Goal: Communication & Community: Answer question/provide support

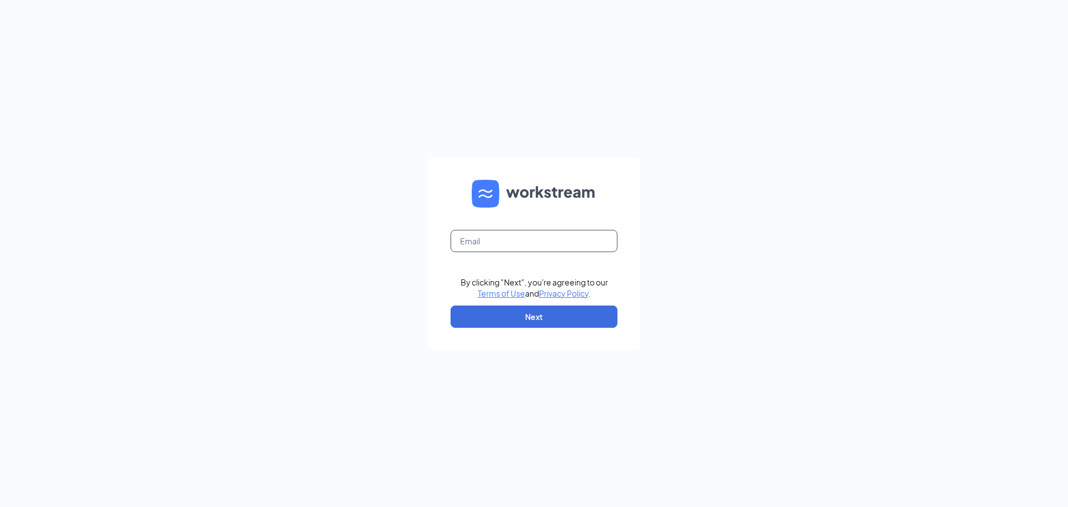
drag, startPoint x: 519, startPoint y: 241, endPoint x: 526, endPoint y: 251, distance: 11.6
click at [519, 241] on input "text" at bounding box center [533, 241] width 167 height 22
click at [452, 269] on form "By clicking "Next", you're agreeing to our Terms of Use and Privacy Policy . Ne…" at bounding box center [533, 253] width 211 height 192
drag, startPoint x: 497, startPoint y: 234, endPoint x: 522, endPoint y: 246, distance: 27.4
click at [497, 234] on input "text" at bounding box center [533, 241] width 167 height 22
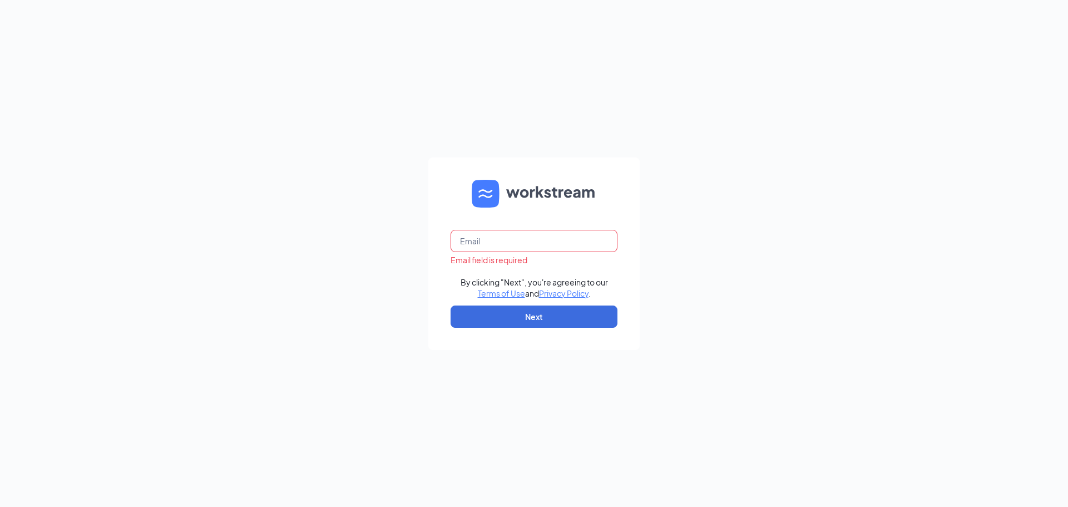
type input "sfculvers100@gmail.com"
click at [450, 269] on form "sfculvers100@gmail.com Email field is required By clicking "Next", you're agree…" at bounding box center [533, 253] width 211 height 192
click at [488, 314] on button "Next" at bounding box center [533, 316] width 167 height 22
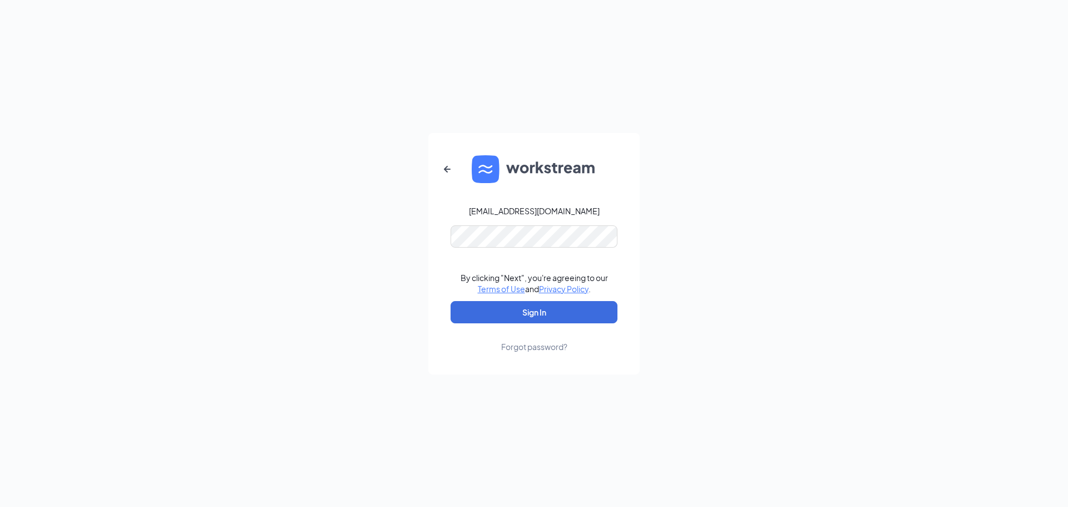
click at [445, 267] on form "sfculvers100@gmail.com By clicking "Next", you're agreeing to our Terms of Use …" at bounding box center [533, 253] width 211 height 241
click at [481, 314] on button "Sign In" at bounding box center [533, 312] width 167 height 22
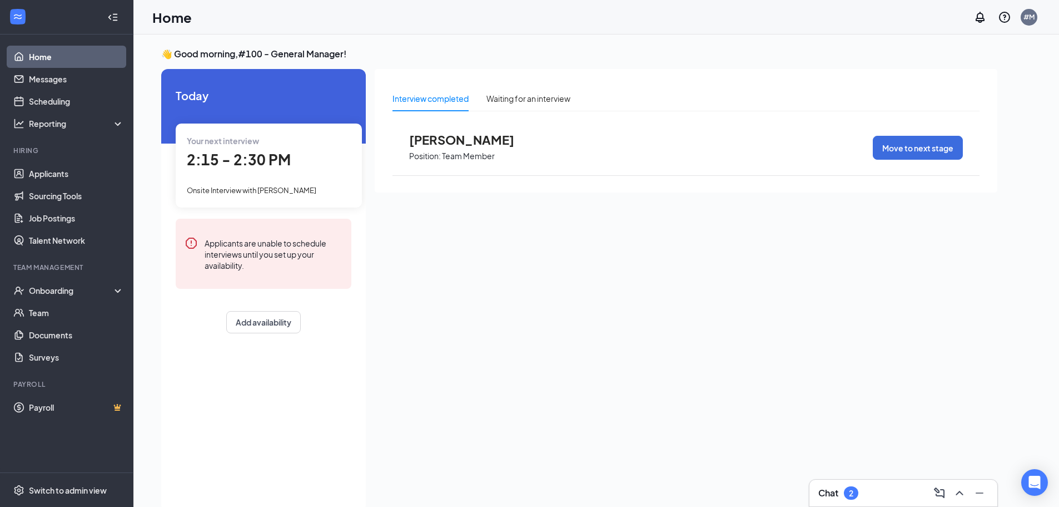
click at [275, 144] on div "Your next interview" at bounding box center [269, 141] width 164 height 12
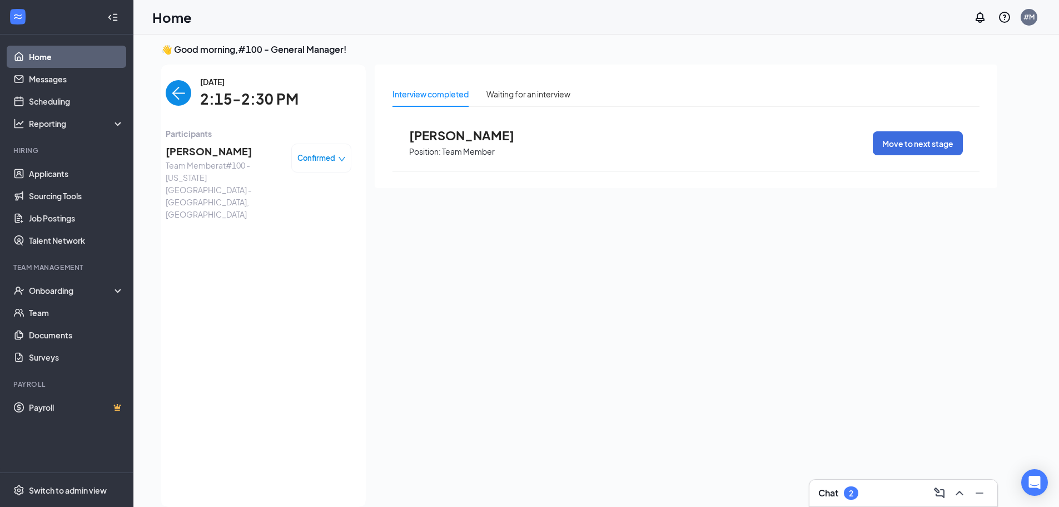
click at [204, 88] on span "2:15-2:30 PM" at bounding box center [249, 99] width 98 height 23
click at [187, 117] on div "[DATE] 2:15-2:30 PM Participants [PERSON_NAME] Team Member at [STREET_ADDRESS][…" at bounding box center [259, 286] width 186 height 420
click at [199, 143] on span "[PERSON_NAME]" at bounding box center [224, 151] width 117 height 16
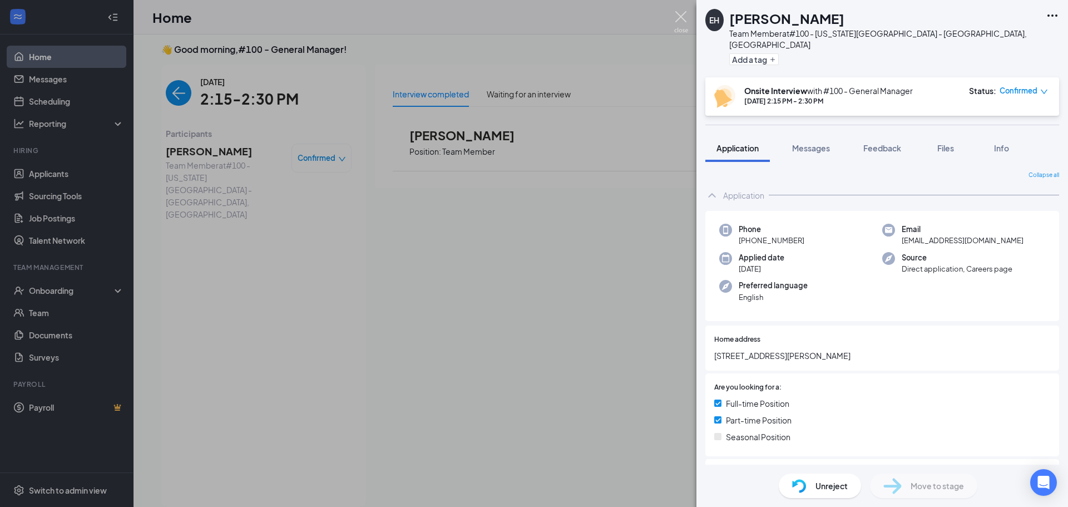
click at [676, 17] on img at bounding box center [681, 22] width 14 height 22
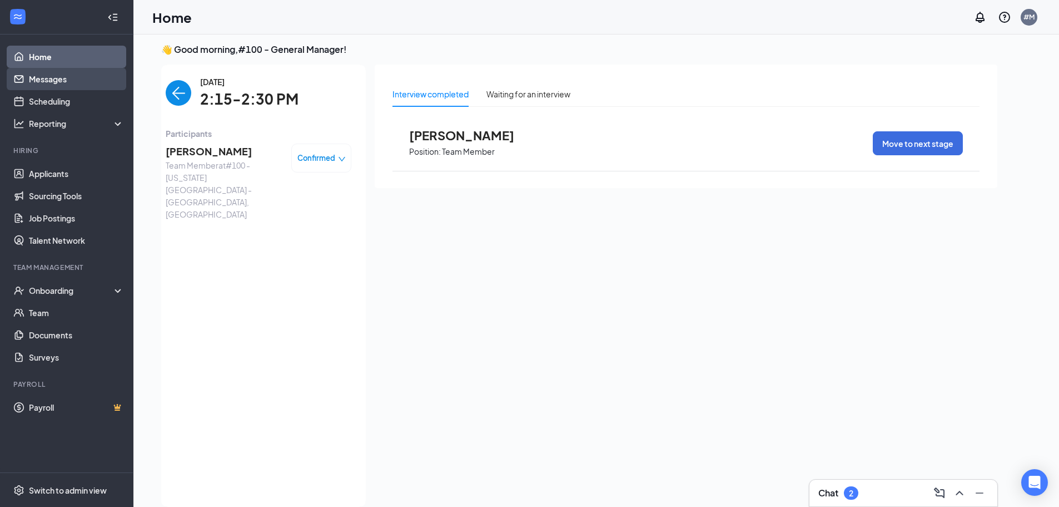
click at [53, 72] on link "Messages" at bounding box center [76, 79] width 95 height 22
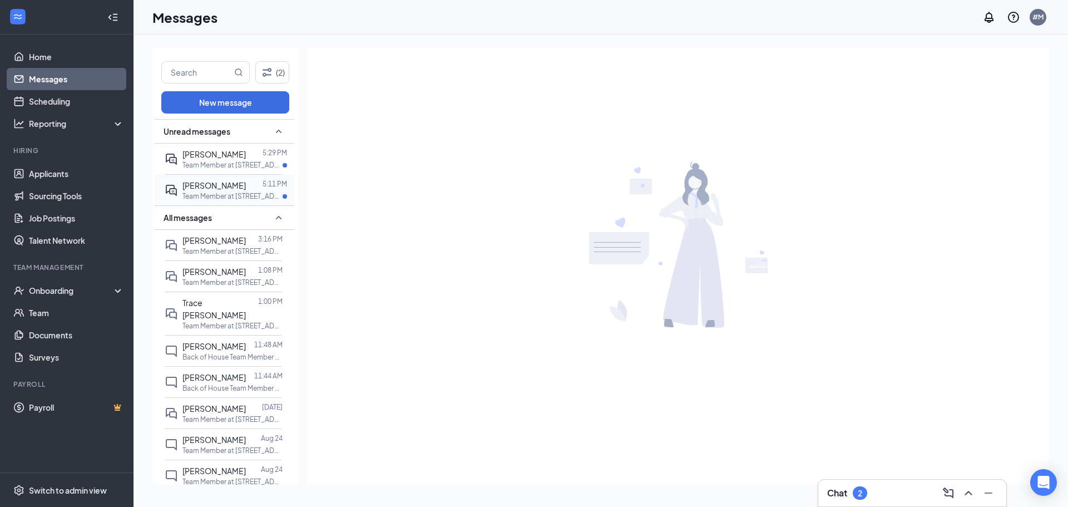
click at [231, 190] on span "[PERSON_NAME]" at bounding box center [213, 185] width 63 height 10
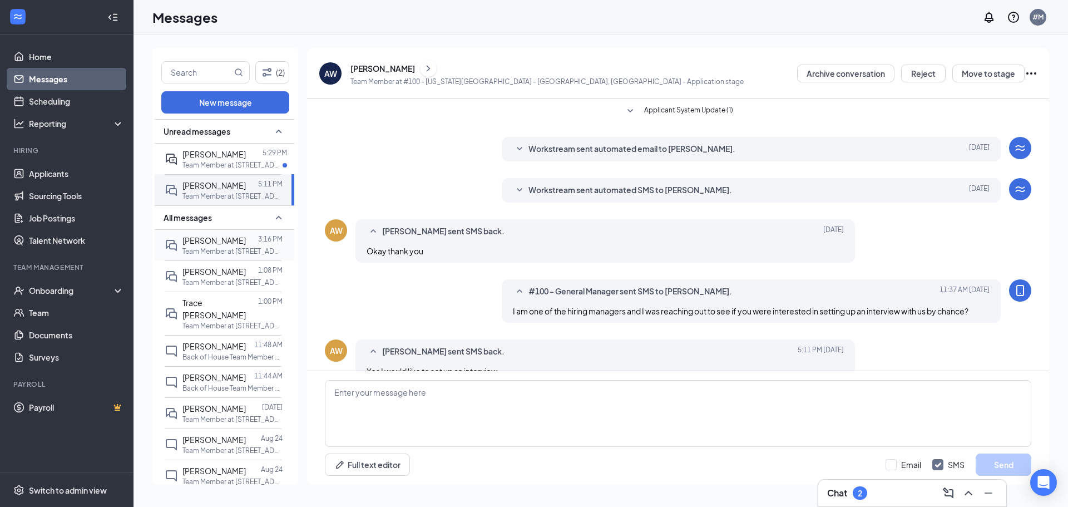
scroll to position [23, 0]
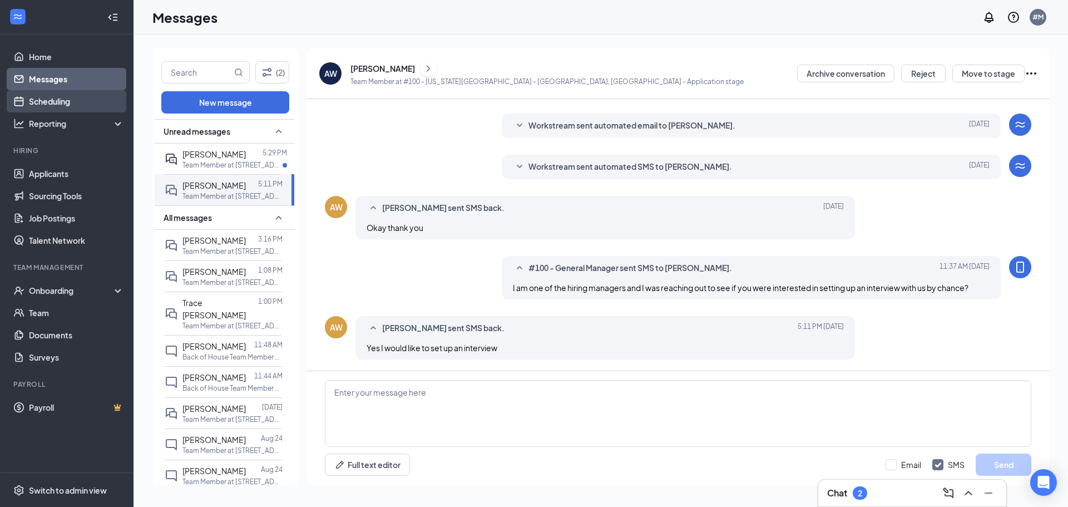
click at [58, 104] on link "Scheduling" at bounding box center [76, 101] width 95 height 22
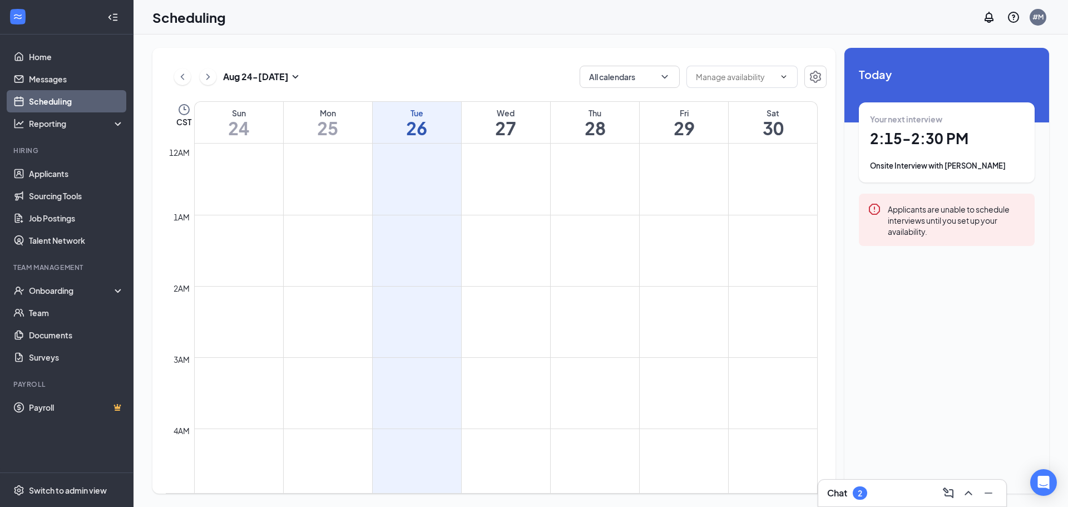
scroll to position [547, 0]
click at [677, 112] on div "Fri" at bounding box center [684, 112] width 88 height 11
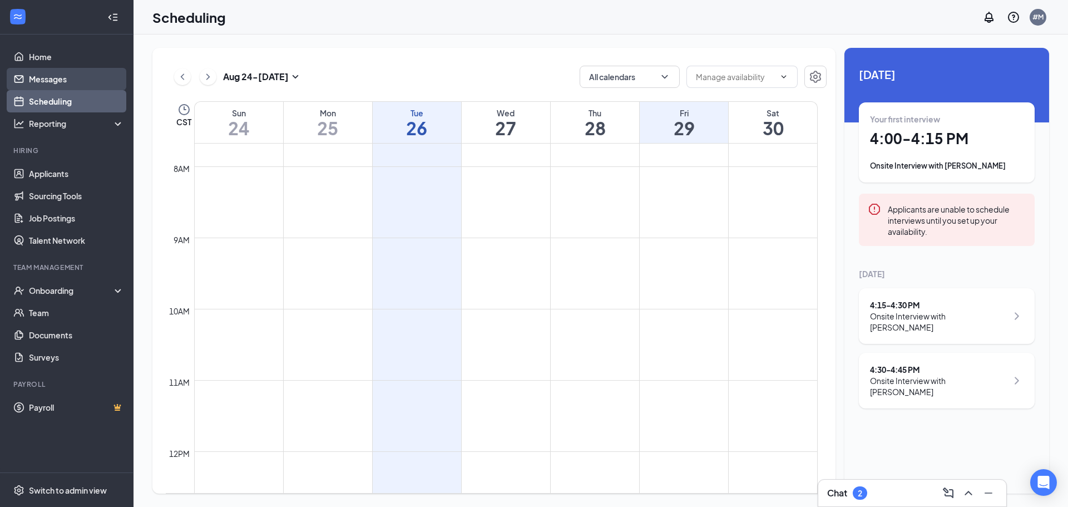
click at [52, 79] on link "Messages" at bounding box center [76, 79] width 95 height 22
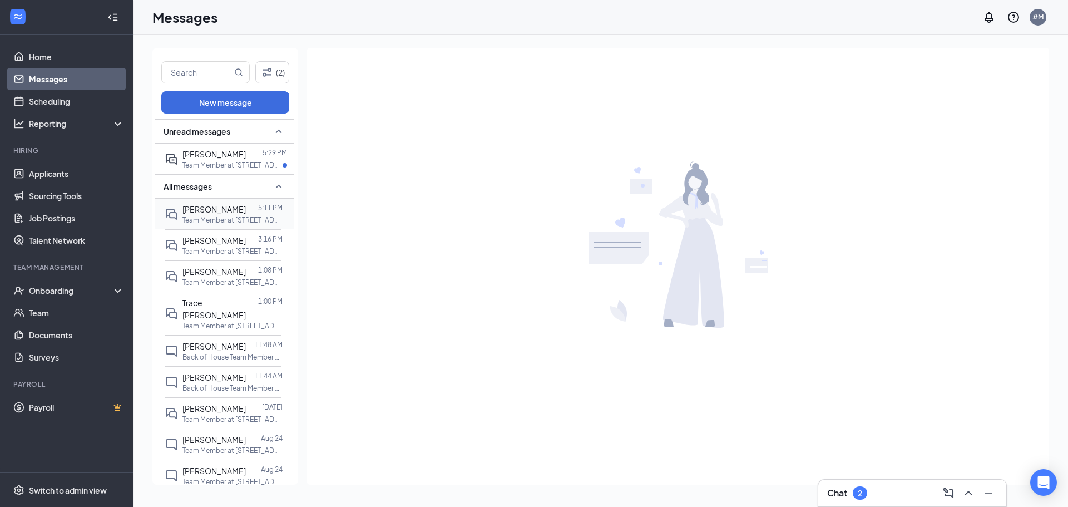
click at [227, 213] on span "[PERSON_NAME]" at bounding box center [213, 209] width 63 height 10
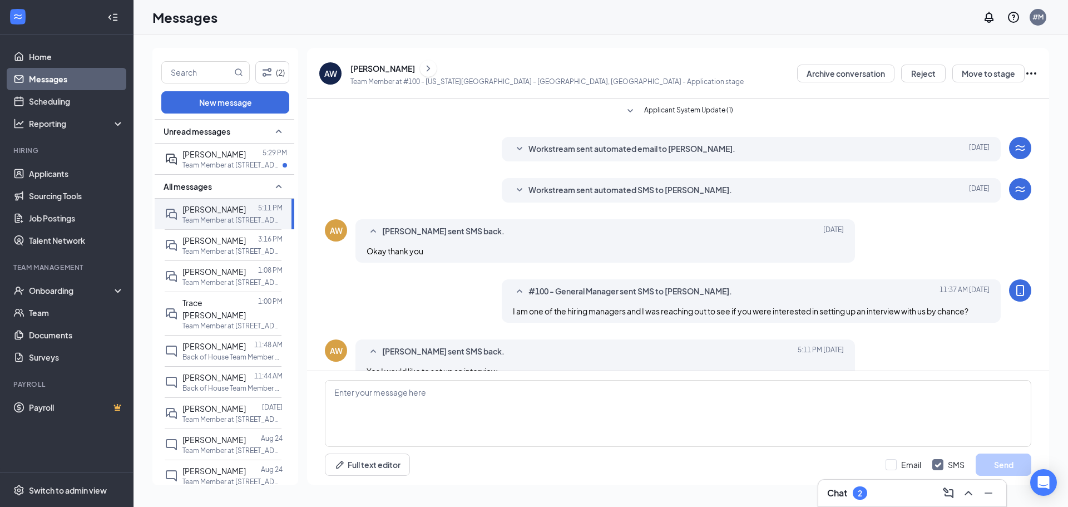
scroll to position [23, 0]
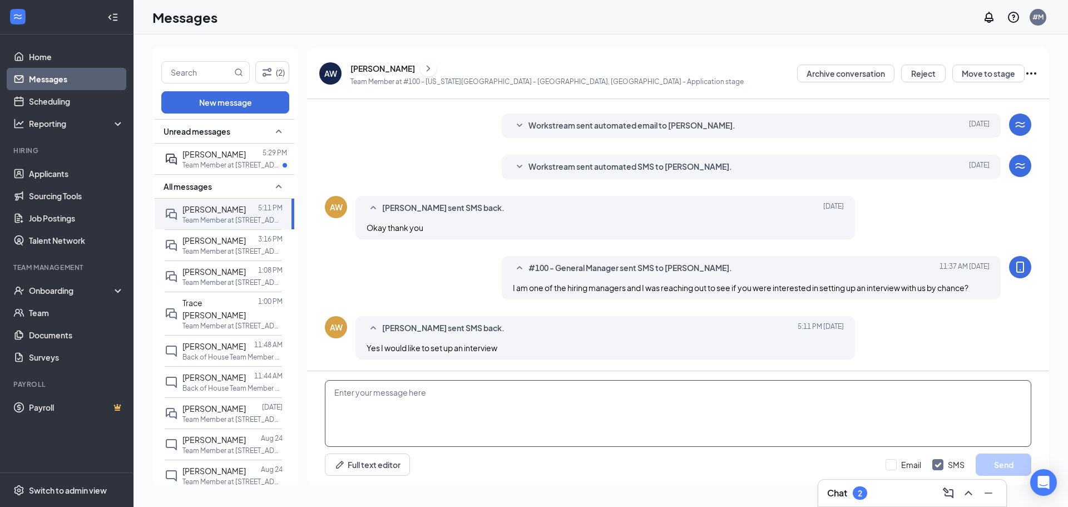
click at [441, 400] on textarea at bounding box center [678, 413] width 706 height 67
type textarea "Are you able to come in for an interview [DATE][DATE] 4:45pm?"
click at [1007, 469] on button "Send" at bounding box center [1003, 464] width 56 height 22
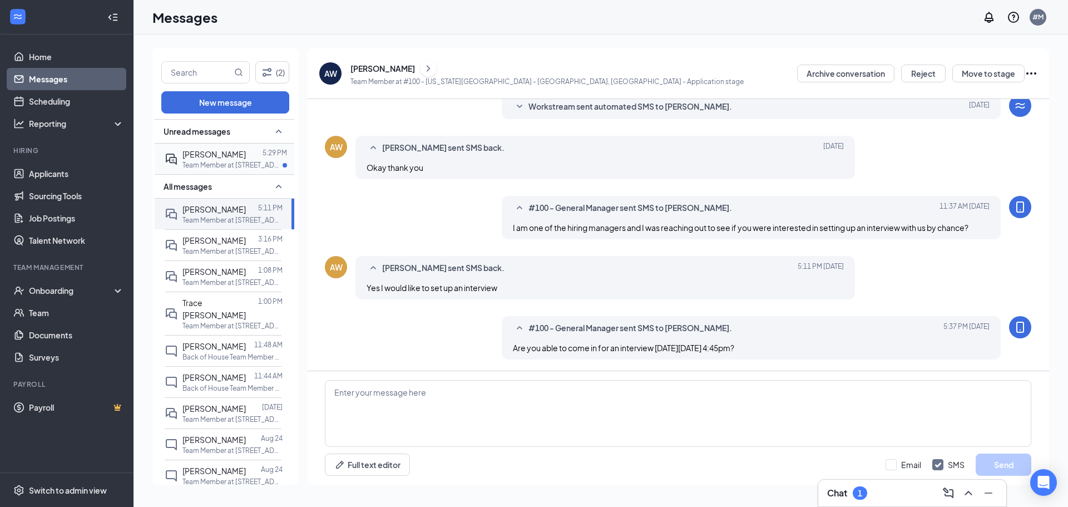
click at [237, 167] on p "Team Member at [STREET_ADDRESS][US_STATE]" at bounding box center [232, 164] width 100 height 9
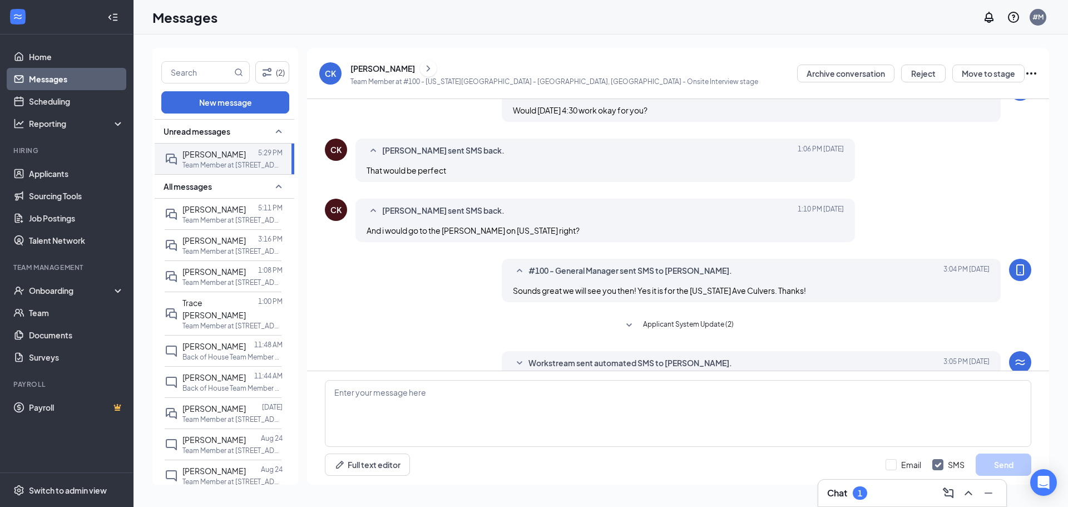
scroll to position [251, 0]
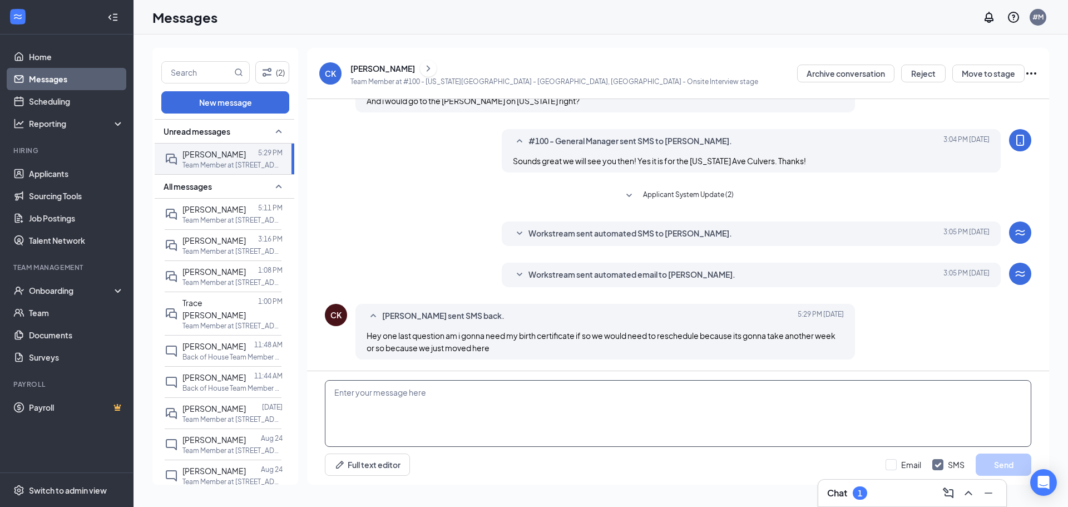
click at [378, 404] on textarea at bounding box center [678, 413] width 706 height 67
type textarea "No you will be okay with that. This is just for the interview. If we decide to …"
click at [1000, 464] on button "Send" at bounding box center [1003, 464] width 56 height 22
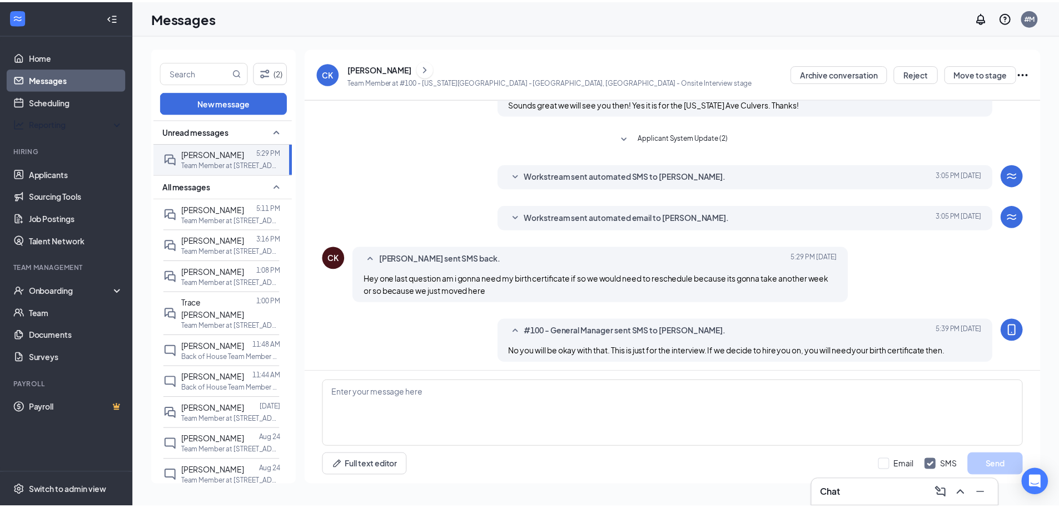
scroll to position [311, 0]
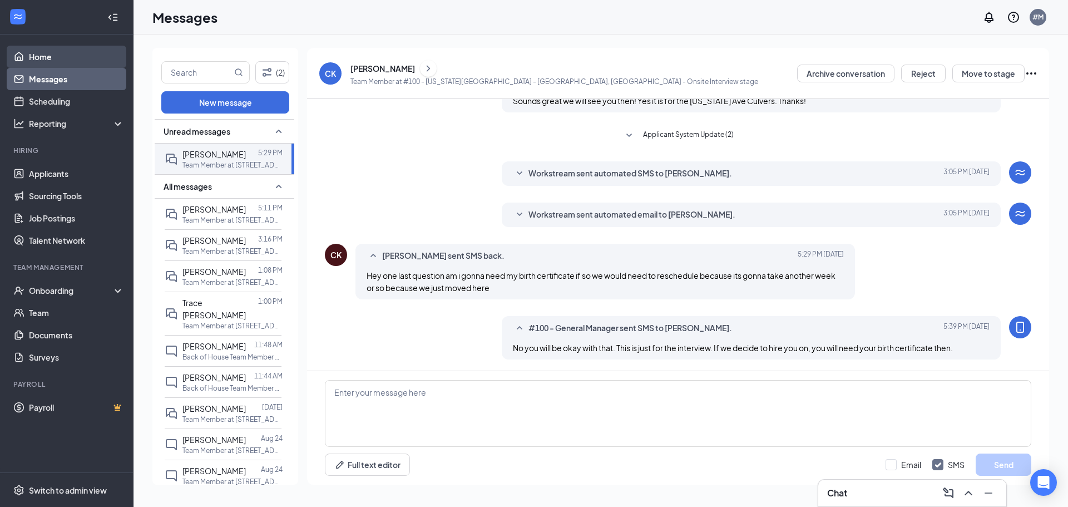
click at [66, 60] on link "Home" at bounding box center [76, 57] width 95 height 22
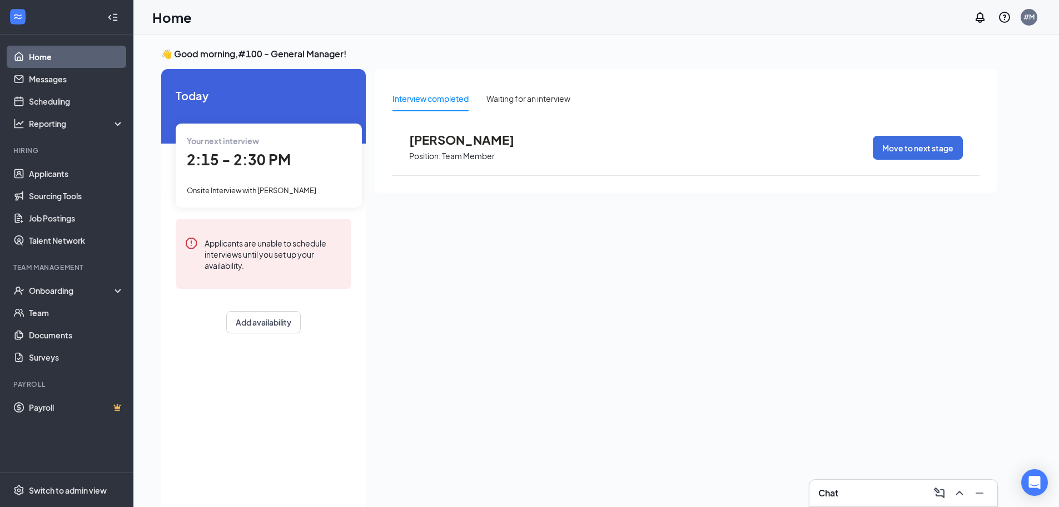
click at [55, 53] on link "Home" at bounding box center [76, 57] width 95 height 22
